Goal: Task Accomplishment & Management: Manage account settings

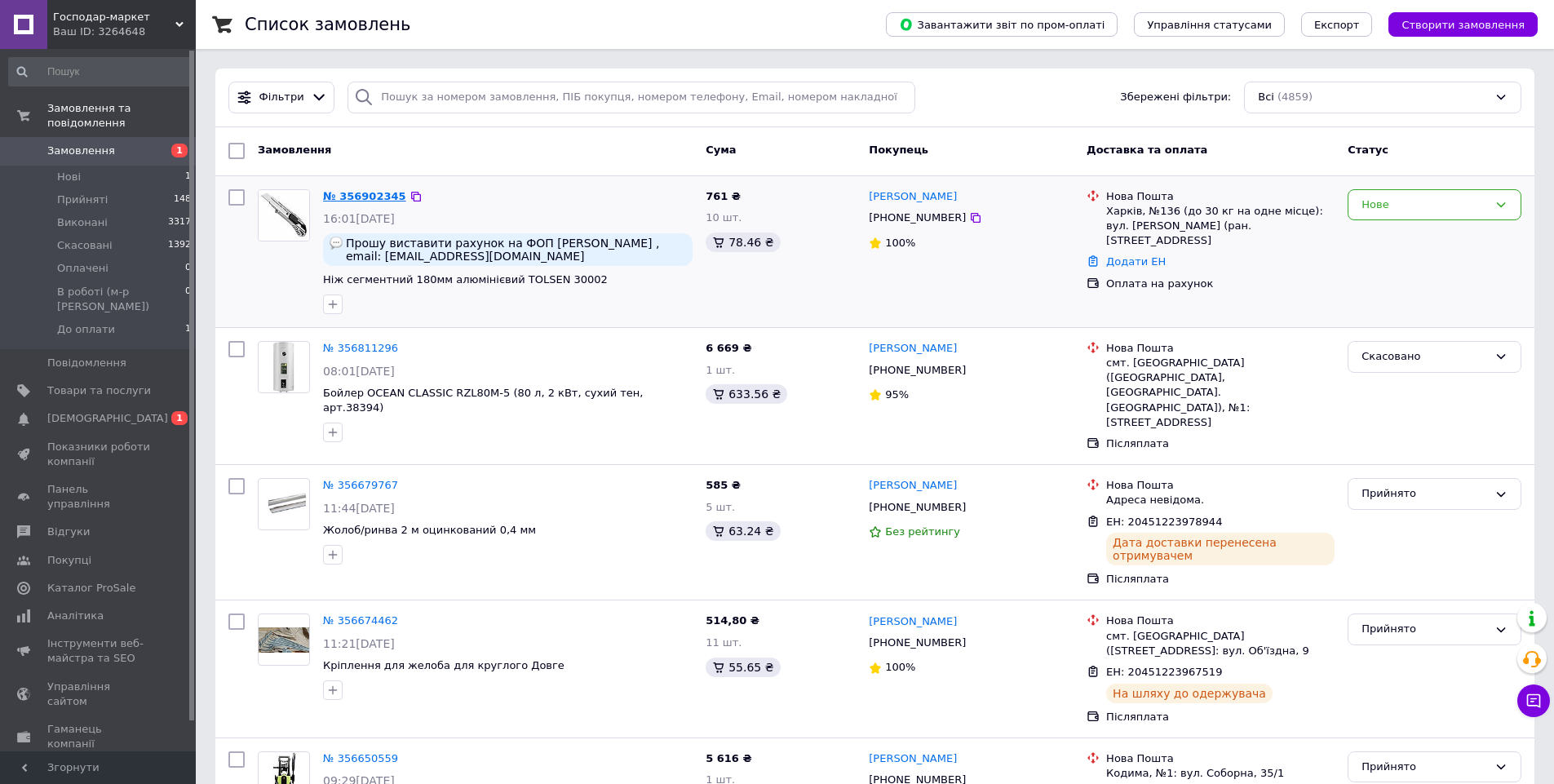
click at [357, 193] on link "№ 356902345" at bounding box center [364, 196] width 83 height 12
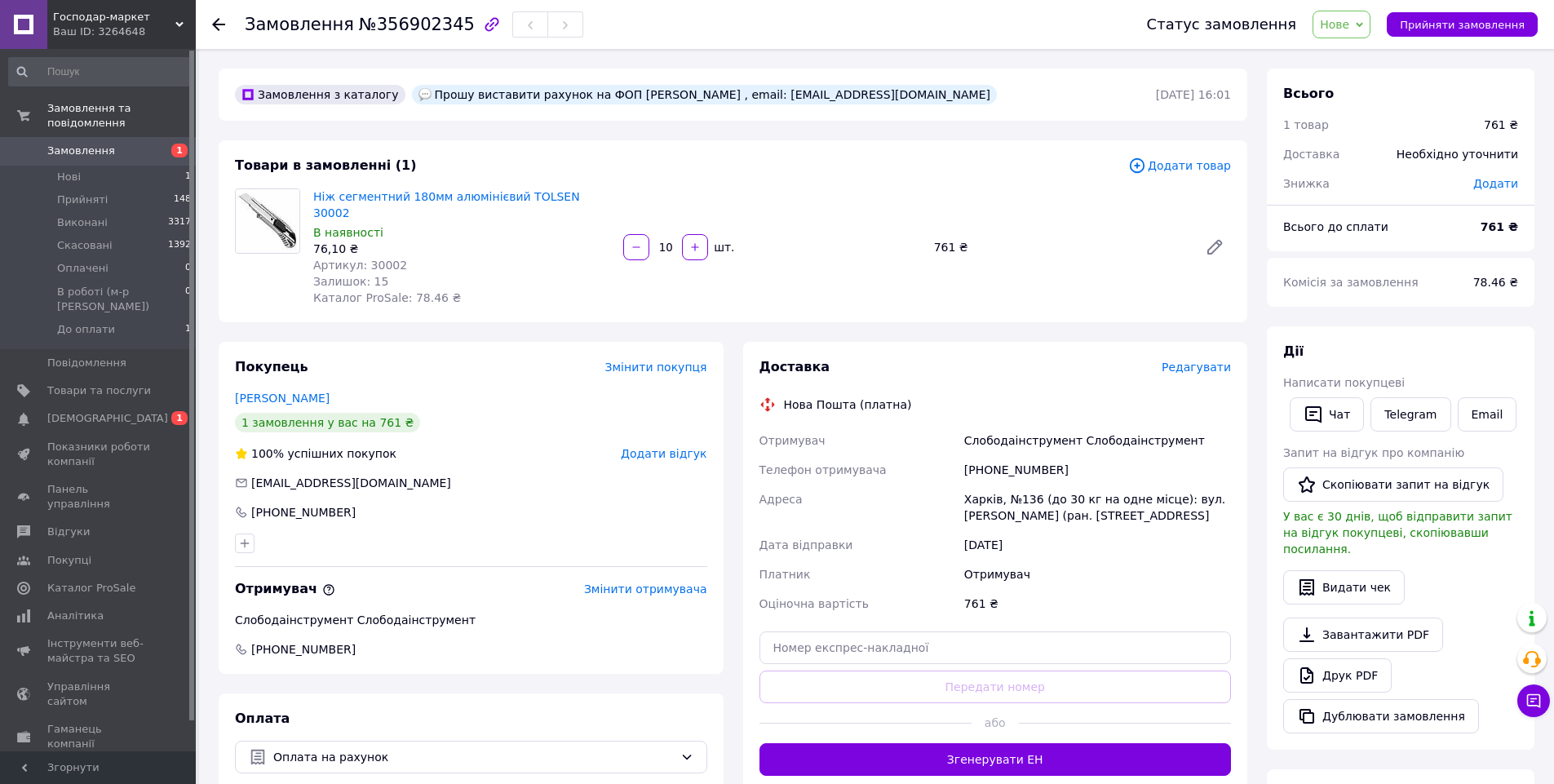
click at [380, 259] on span "Артикул: 30002" at bounding box center [360, 265] width 94 height 13
copy span "30002"
drag, startPoint x: 983, startPoint y: 452, endPoint x: 1068, endPoint y: 452, distance: 85.0
click at [1068, 455] on div "[PHONE_NUMBER]" at bounding box center [1097, 470] width 273 height 30
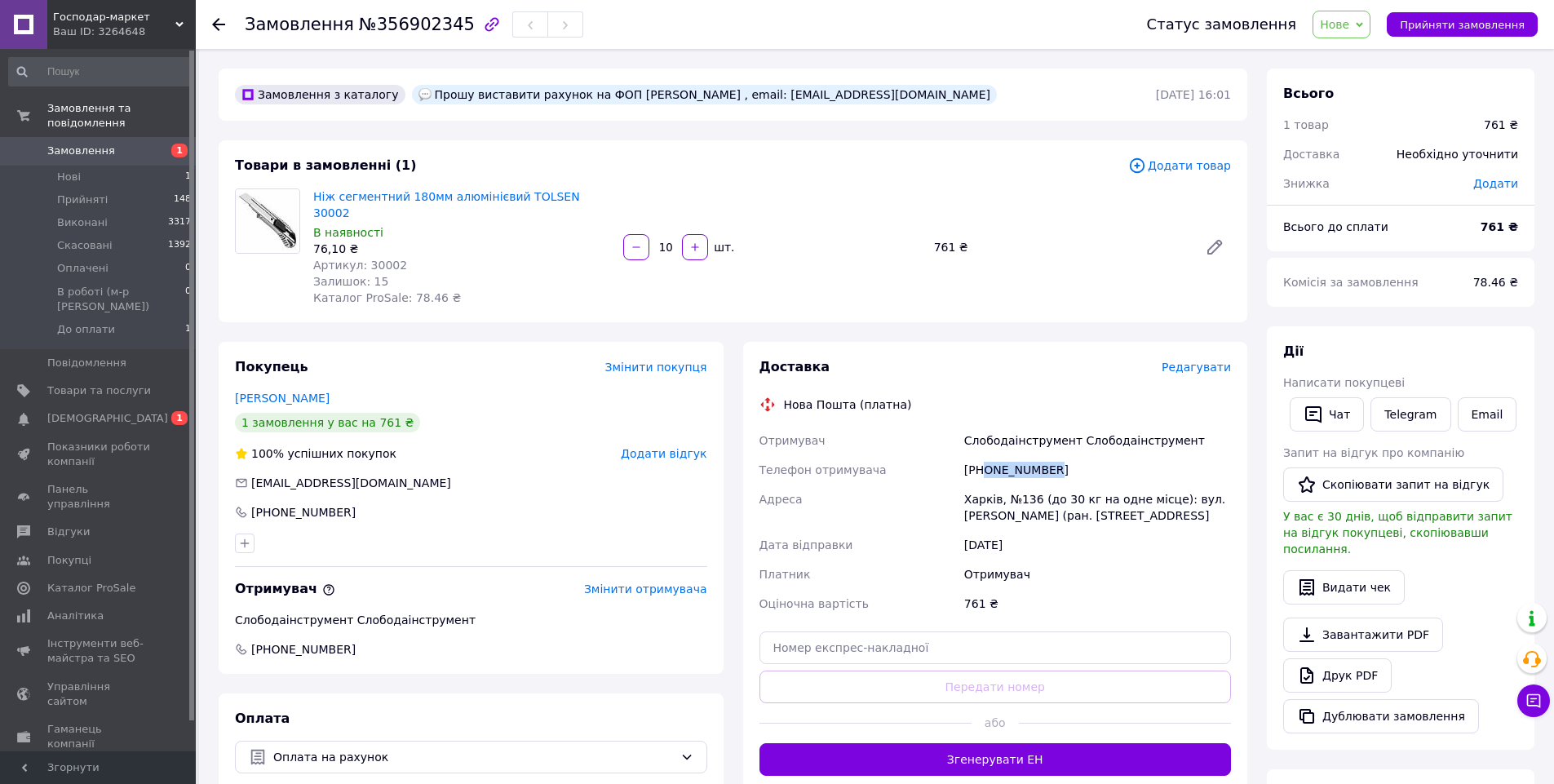
copy div "0953273030"
drag, startPoint x: 367, startPoint y: 24, endPoint x: 443, endPoint y: 28, distance: 76.1
click at [443, 28] on span "№356902345" at bounding box center [416, 24] width 116 height 19
copy span "356902345"
drag, startPoint x: 597, startPoint y: 93, endPoint x: 675, endPoint y: 92, distance: 78.0
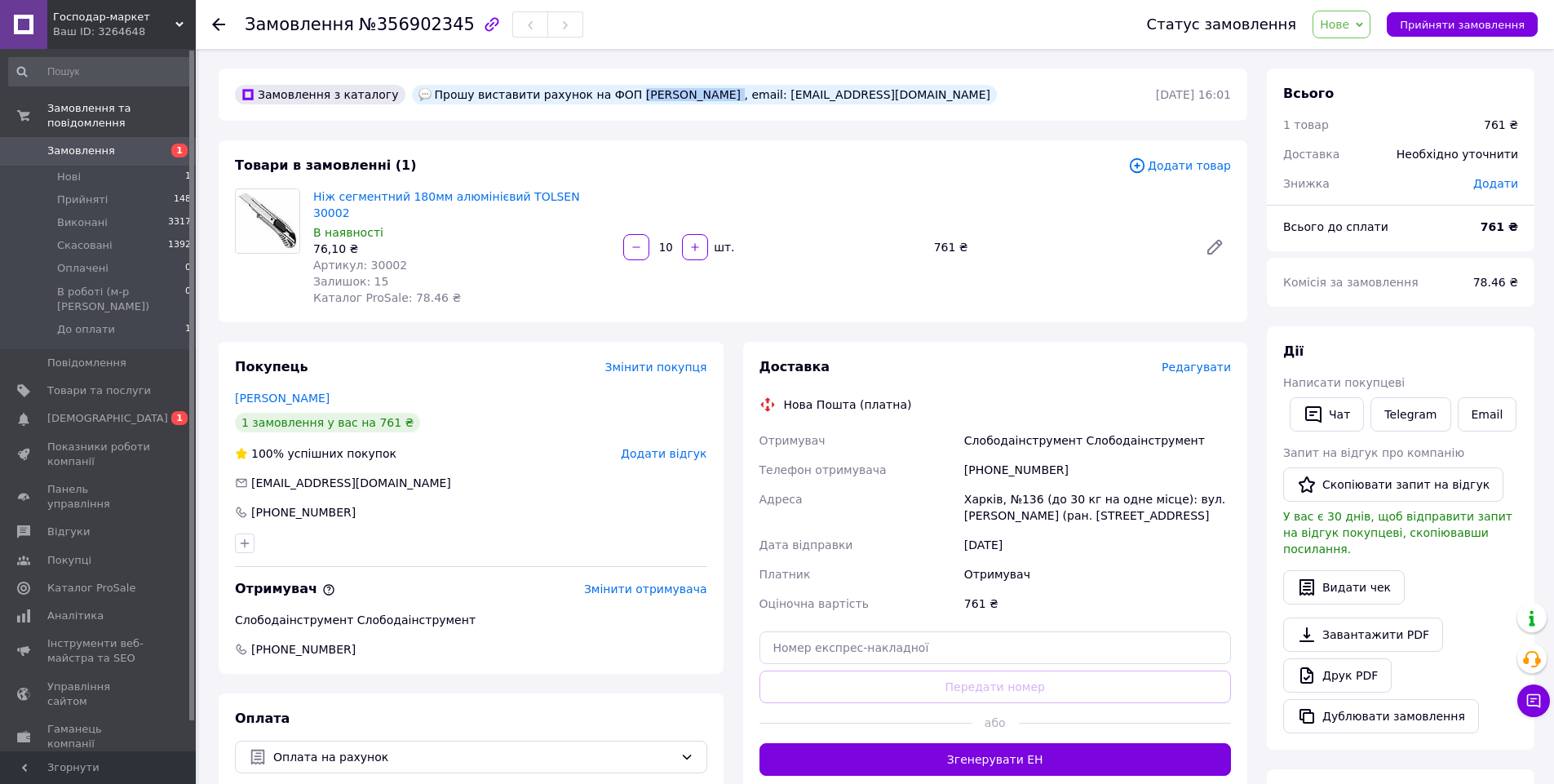
click at [675, 92] on div "Прошу виставити рахунок на ФОП [PERSON_NAME] , email: [EMAIL_ADDRESS][DOMAIN_NA…" at bounding box center [704, 94] width 584 height 19
copy div "[PERSON_NAME]"
drag, startPoint x: 984, startPoint y: 452, endPoint x: 1052, endPoint y: 447, distance: 68.2
click at [1052, 455] on div "[PHONE_NUMBER]" at bounding box center [1097, 470] width 273 height 30
click at [1349, 20] on span "Нове" at bounding box center [1334, 24] width 30 height 13
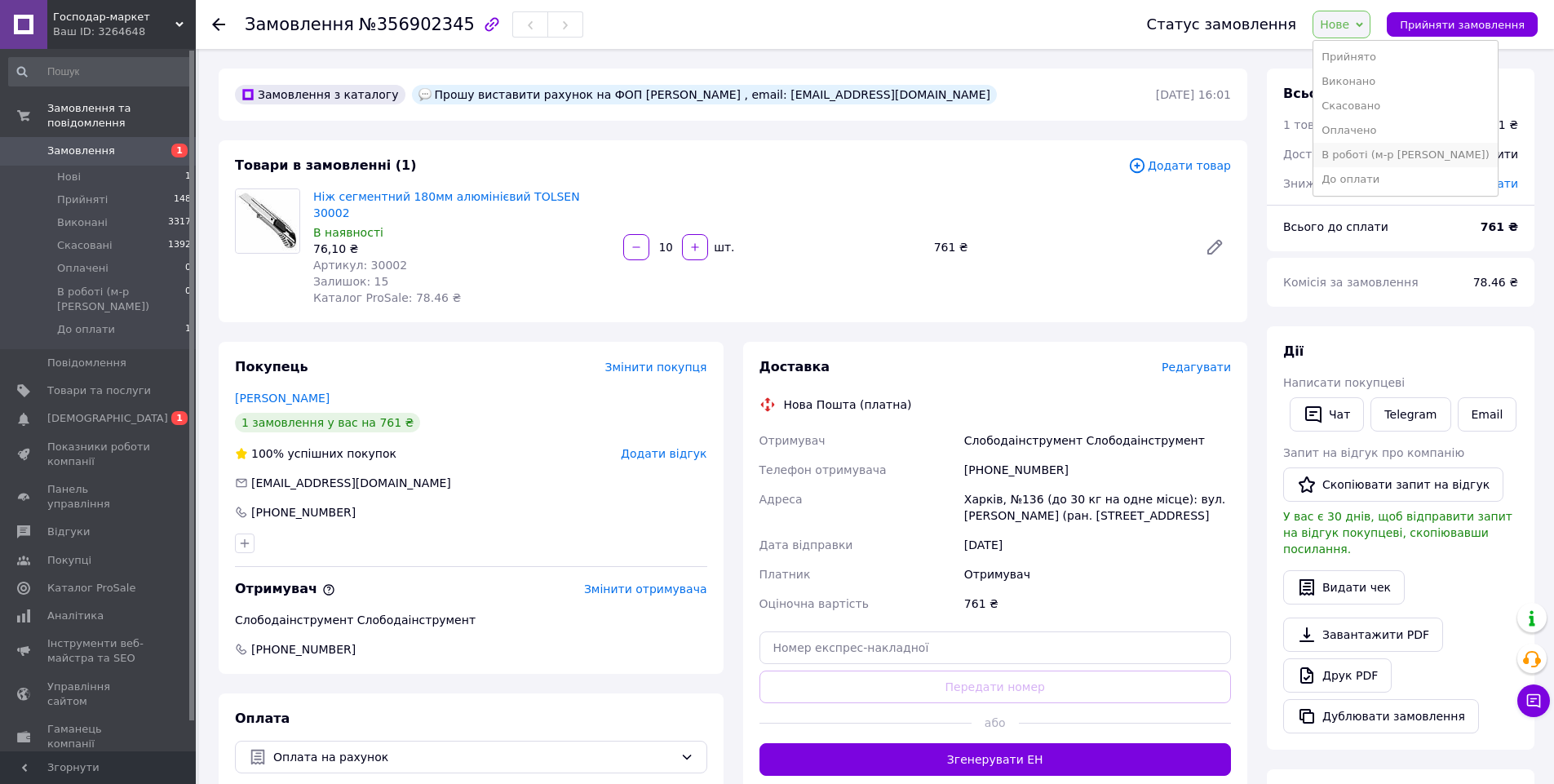
click at [1393, 150] on li "В роботі (м-р [PERSON_NAME])" at bounding box center [1405, 155] width 185 height 24
click at [746, 312] on div "Замовлення з каталогу [PERSON_NAME] виставити рахунок на ФОП [PERSON_NAME] , em…" at bounding box center [733, 606] width 1048 height 1076
click at [85, 144] on span "Замовлення" at bounding box center [80, 150] width 67 height 15
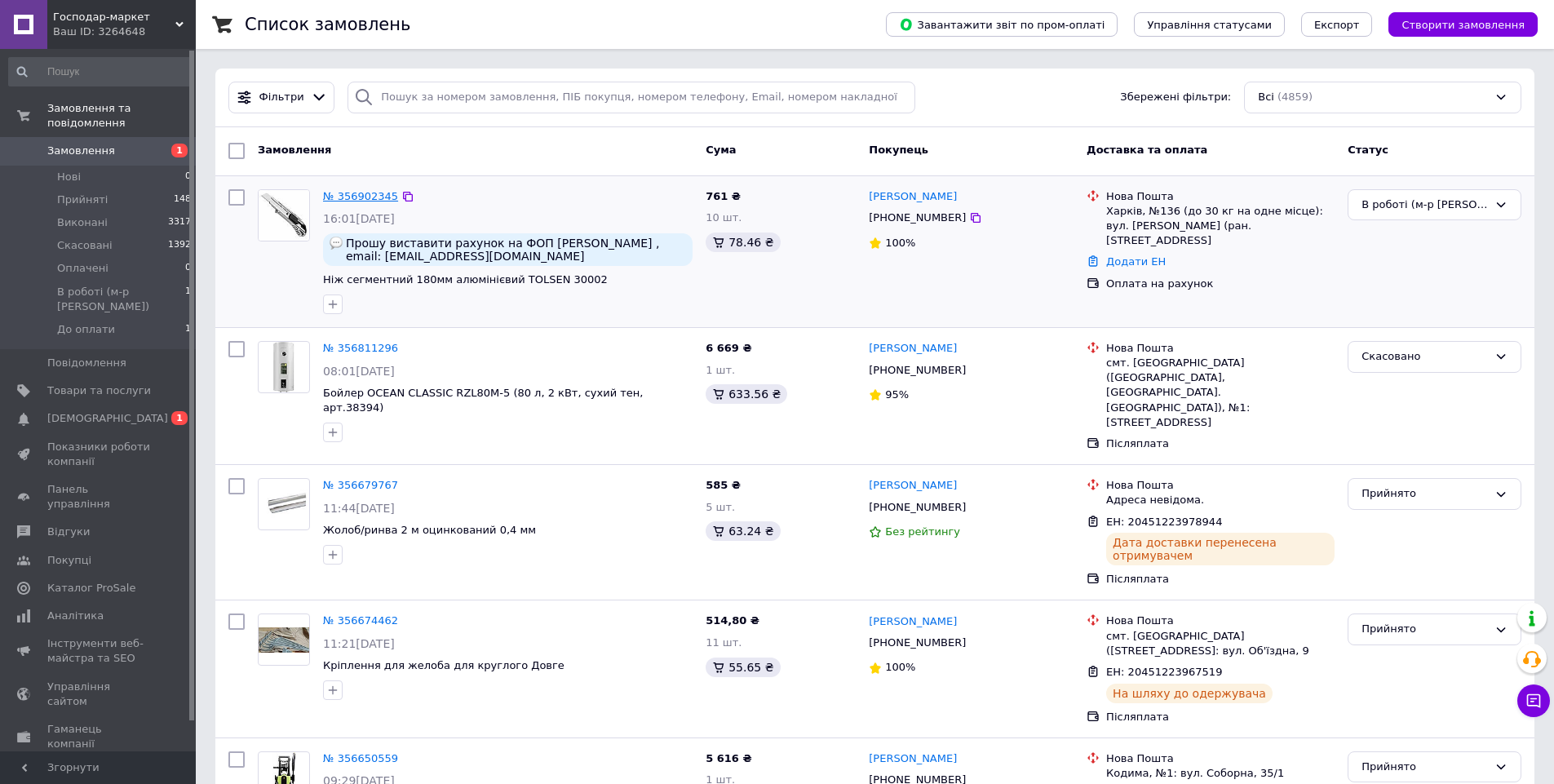
click at [367, 192] on link "№ 356902345" at bounding box center [360, 196] width 75 height 12
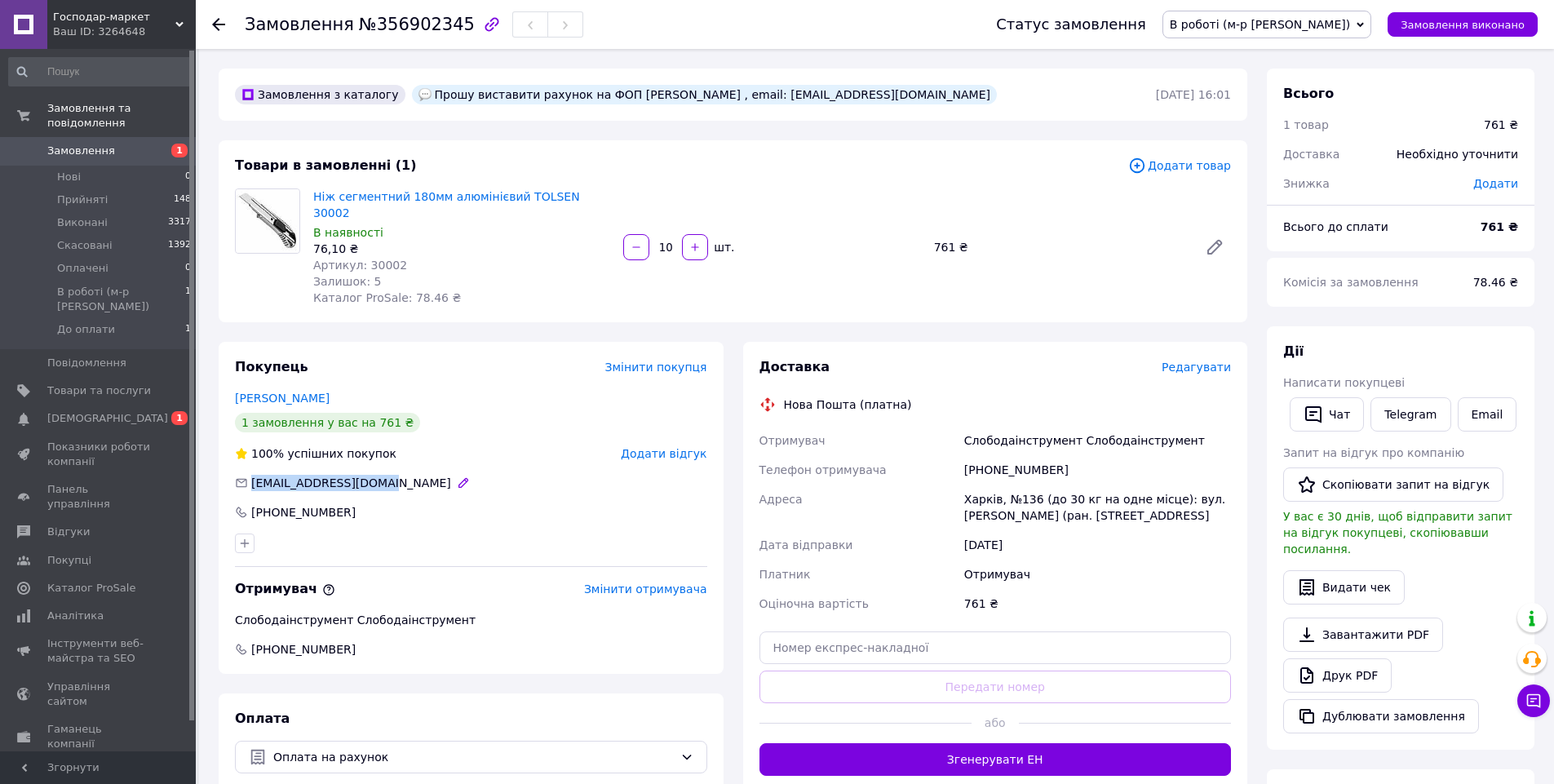
drag, startPoint x: 376, startPoint y: 468, endPoint x: 251, endPoint y: 463, distance: 125.1
click at [251, 476] on span "[EMAIL_ADDRESS][DOMAIN_NAME]" at bounding box center [351, 482] width 200 height 13
copy span "[EMAIL_ADDRESS][DOMAIN_NAME]"
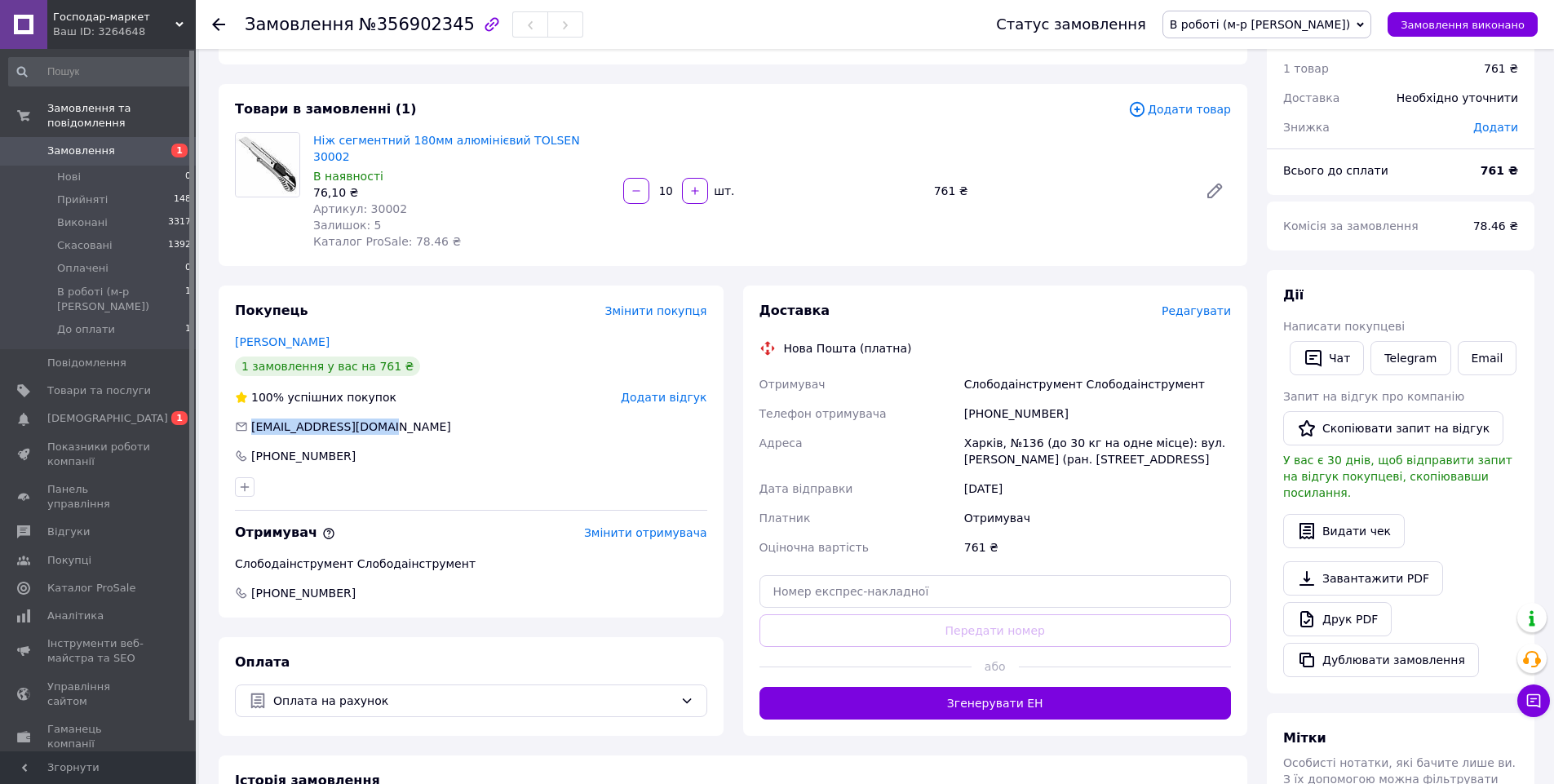
scroll to position [163, 0]
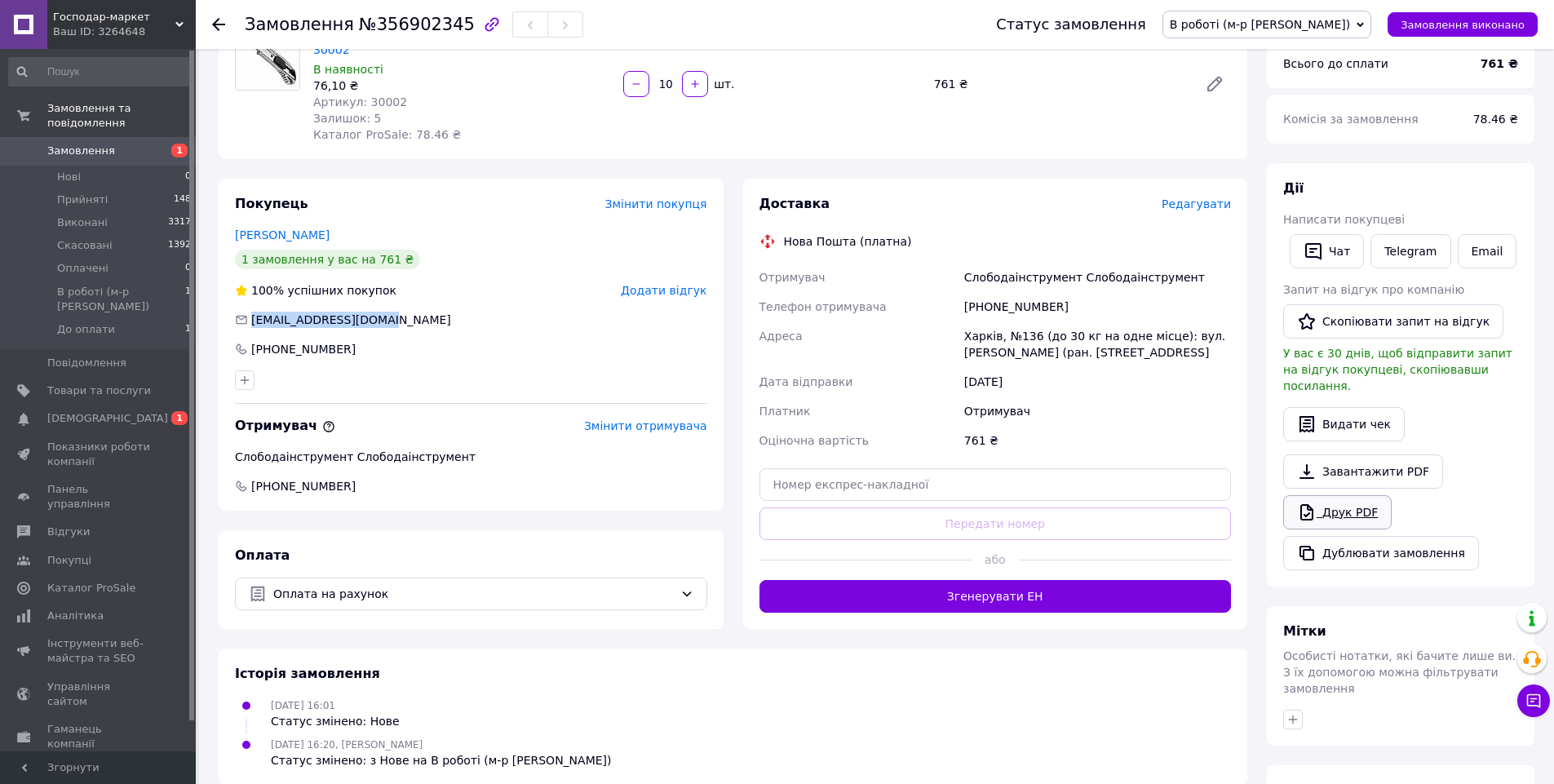
click at [1339, 495] on link "Друк PDF" at bounding box center [1337, 512] width 108 height 34
click at [1380, 454] on link "Завантажити PDF" at bounding box center [1362, 471] width 160 height 34
copy span "[EMAIL_ADDRESS][DOMAIN_NAME]"
click at [482, 21] on icon "button" at bounding box center [492, 24] width 19 height 19
click at [420, 30] on span "№356902345" at bounding box center [416, 24] width 116 height 19
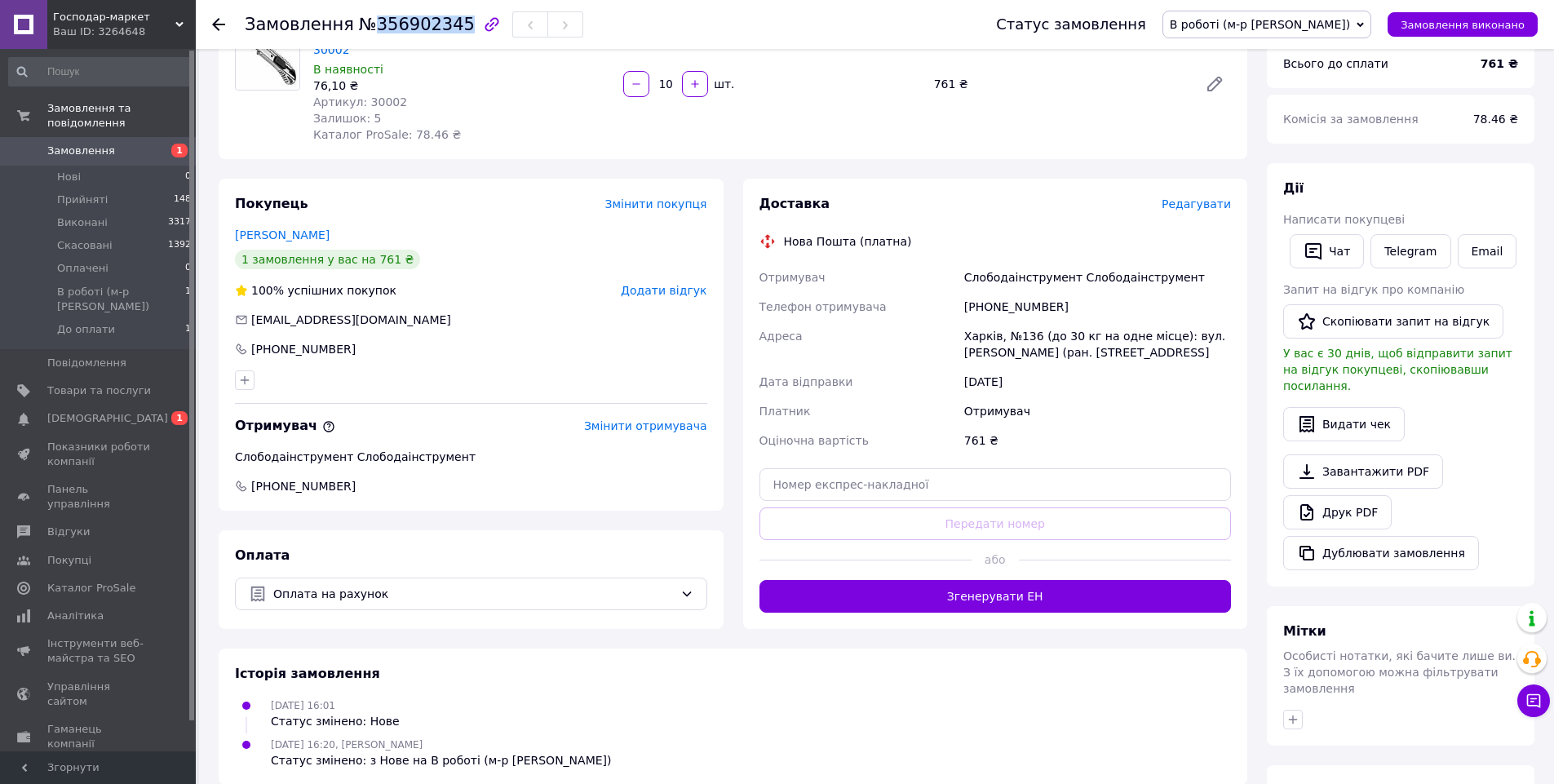
click at [421, 30] on span "№356902345" at bounding box center [416, 24] width 116 height 19
copy span "356902345"
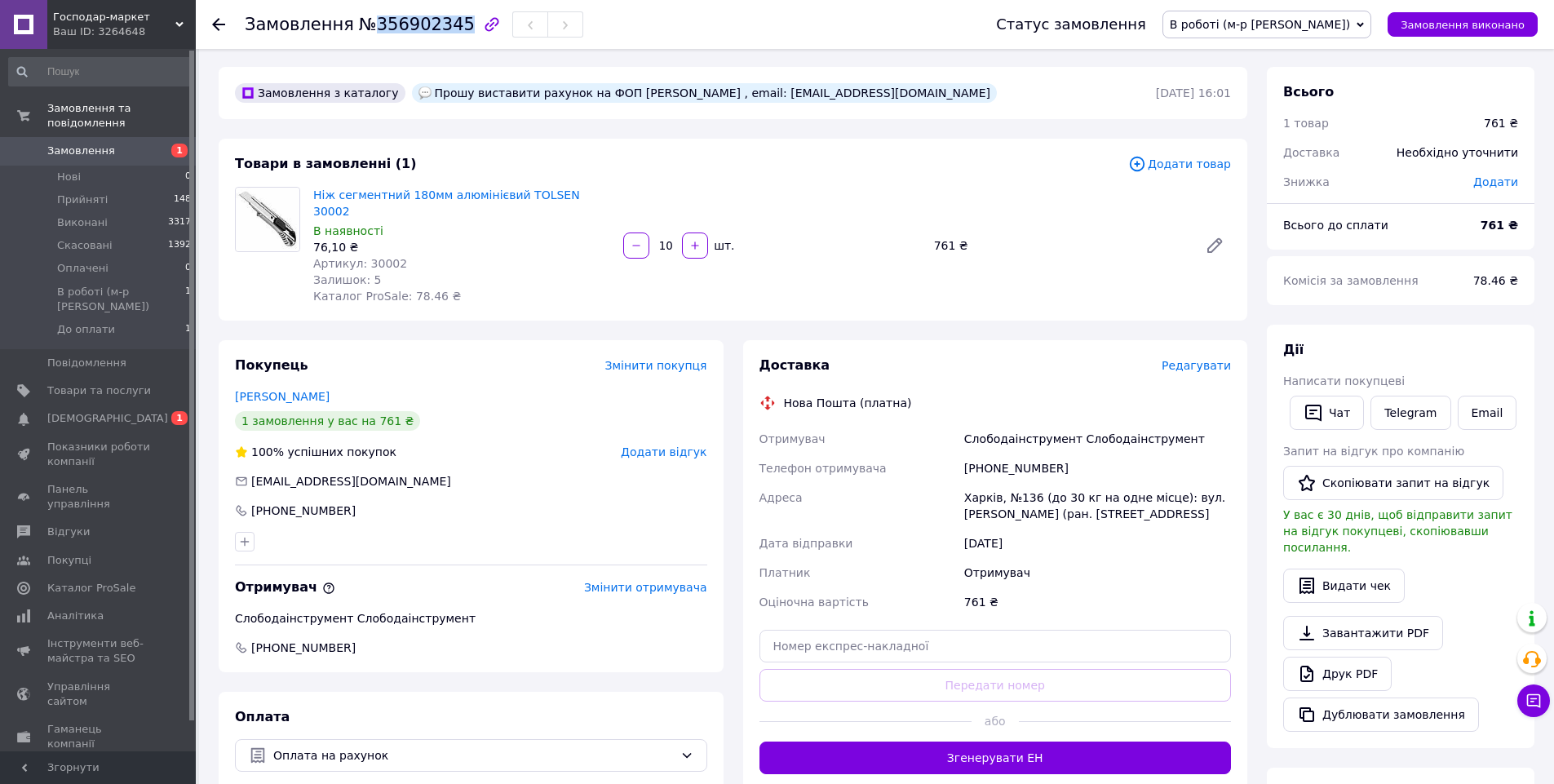
scroll to position [0, 0]
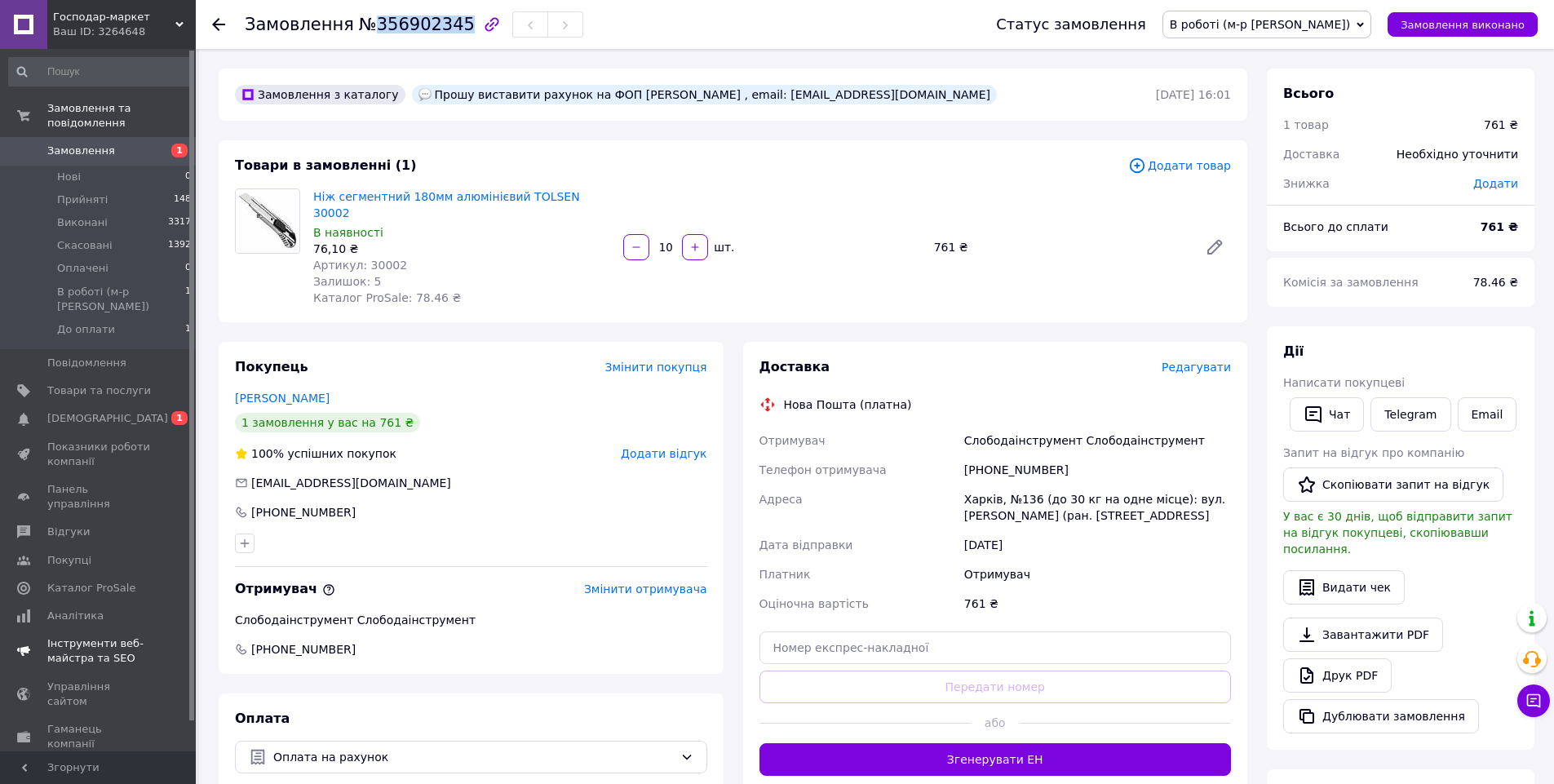
click at [78, 411] on span "[DEMOGRAPHIC_DATA]" at bounding box center [108, 418] width 121 height 15
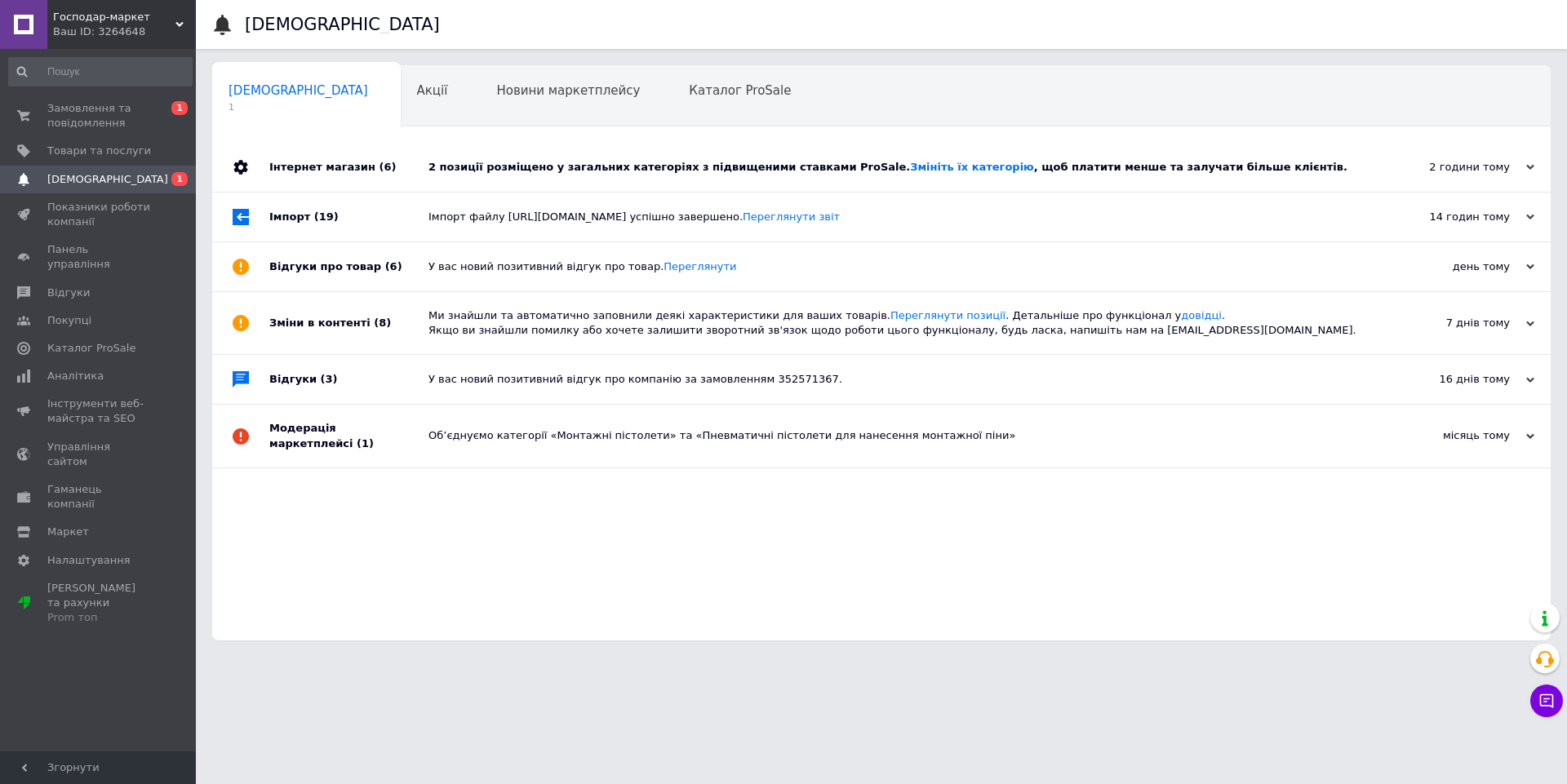
click at [551, 163] on div "2 позиції розміщено у загальних категоріях з підвищеними ставками ProSale. Змін…" at bounding box center [899, 167] width 943 height 15
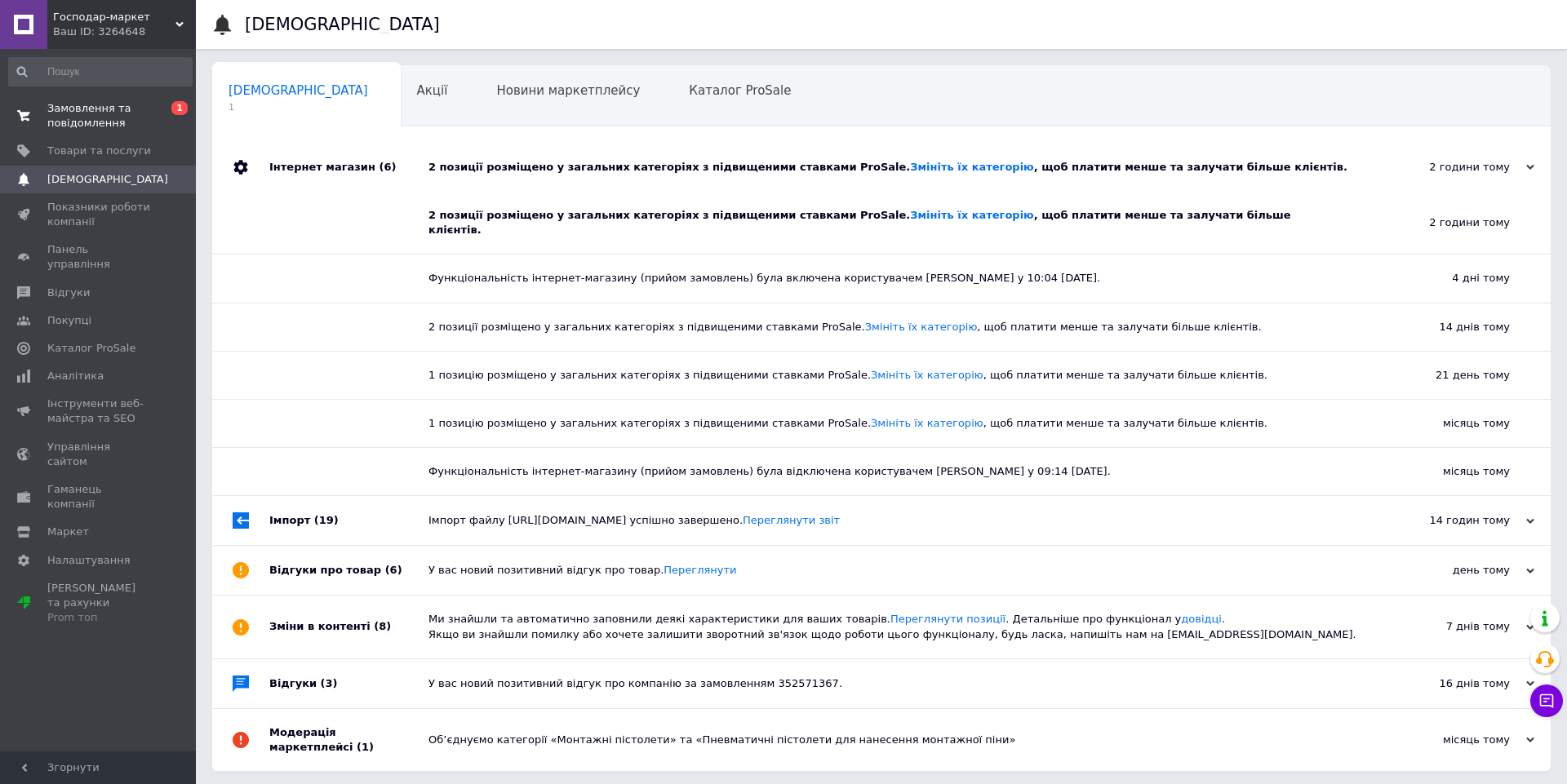
click at [130, 112] on span "Замовлення та повідомлення" at bounding box center [99, 116] width 103 height 30
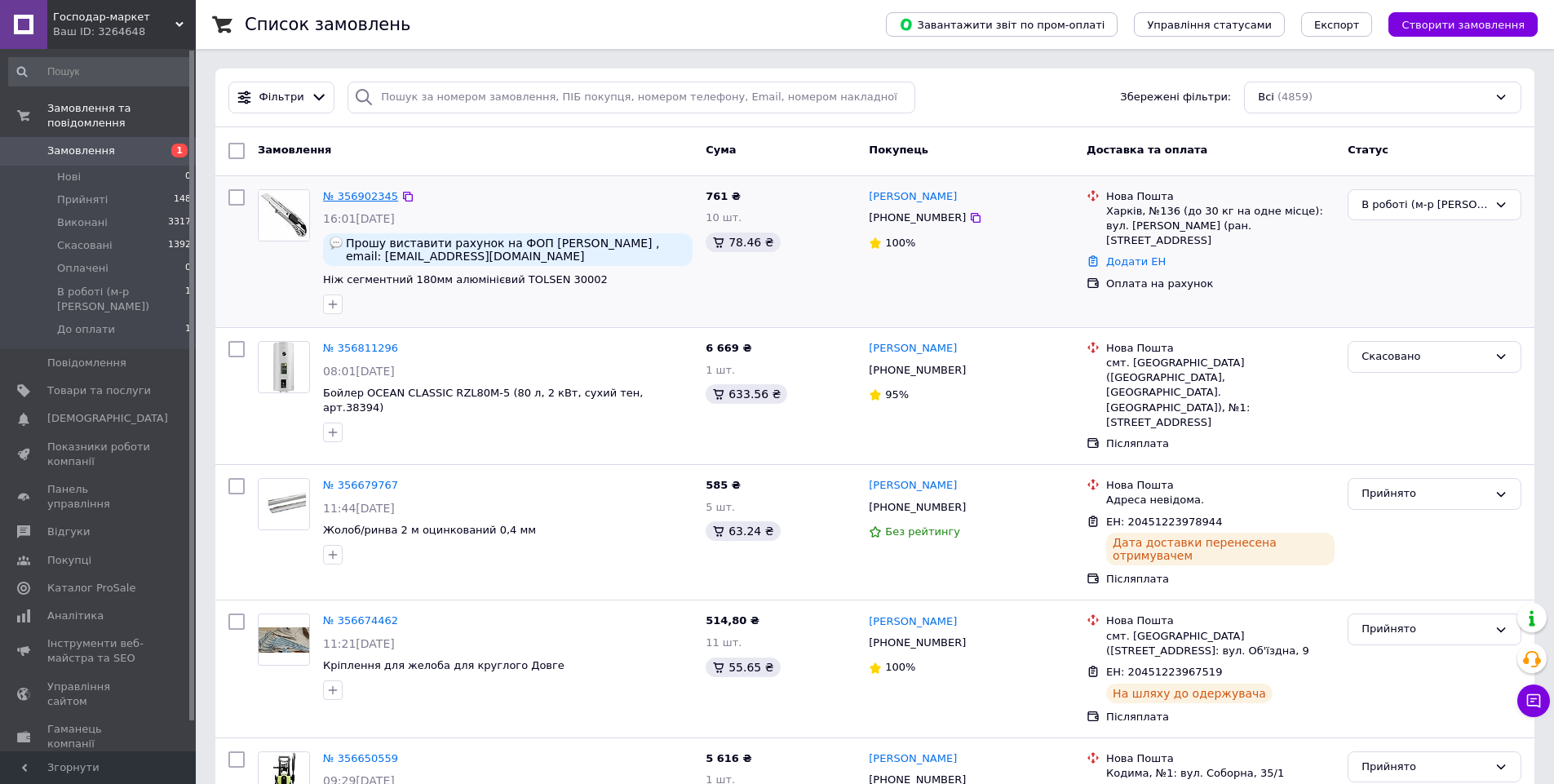
click at [354, 193] on link "№ 356902345" at bounding box center [360, 196] width 75 height 12
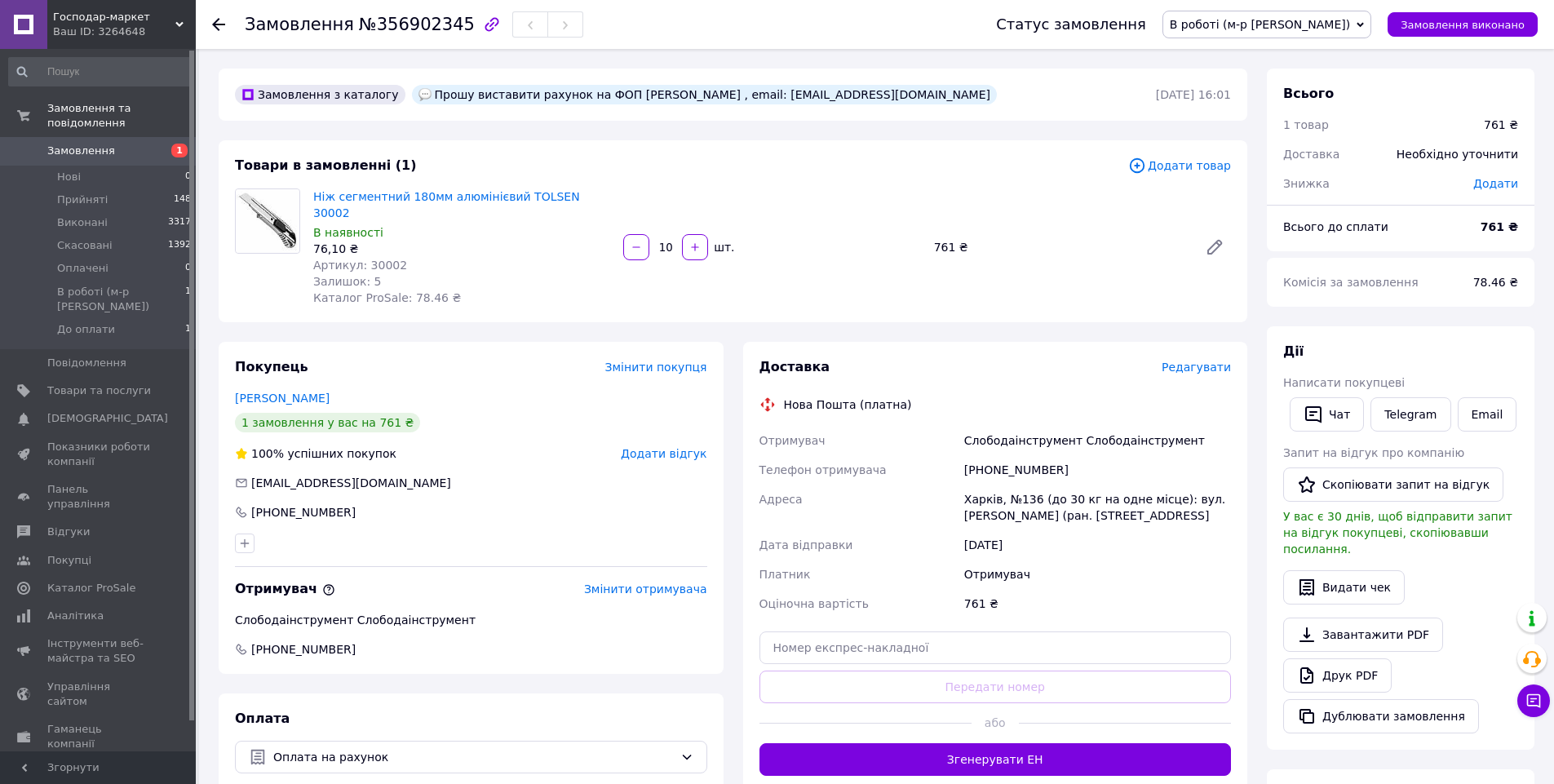
click at [378, 259] on span "Артикул: 30002" at bounding box center [360, 265] width 94 height 13
copy span "30002"
click at [565, 241] on div "76,10 ₴" at bounding box center [461, 248] width 297 height 17
